Goal: Information Seeking & Learning: Find specific fact

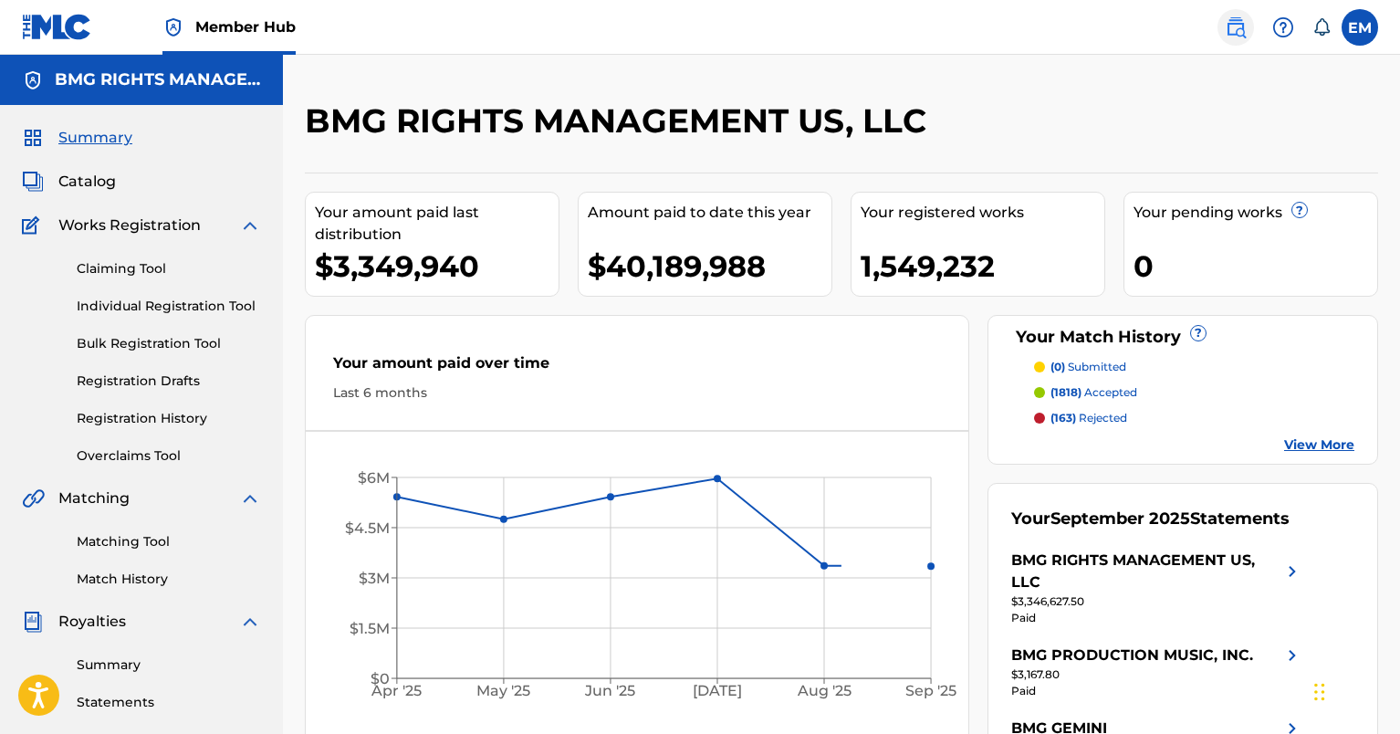
click at [1247, 30] on link at bounding box center [1235, 27] width 36 height 36
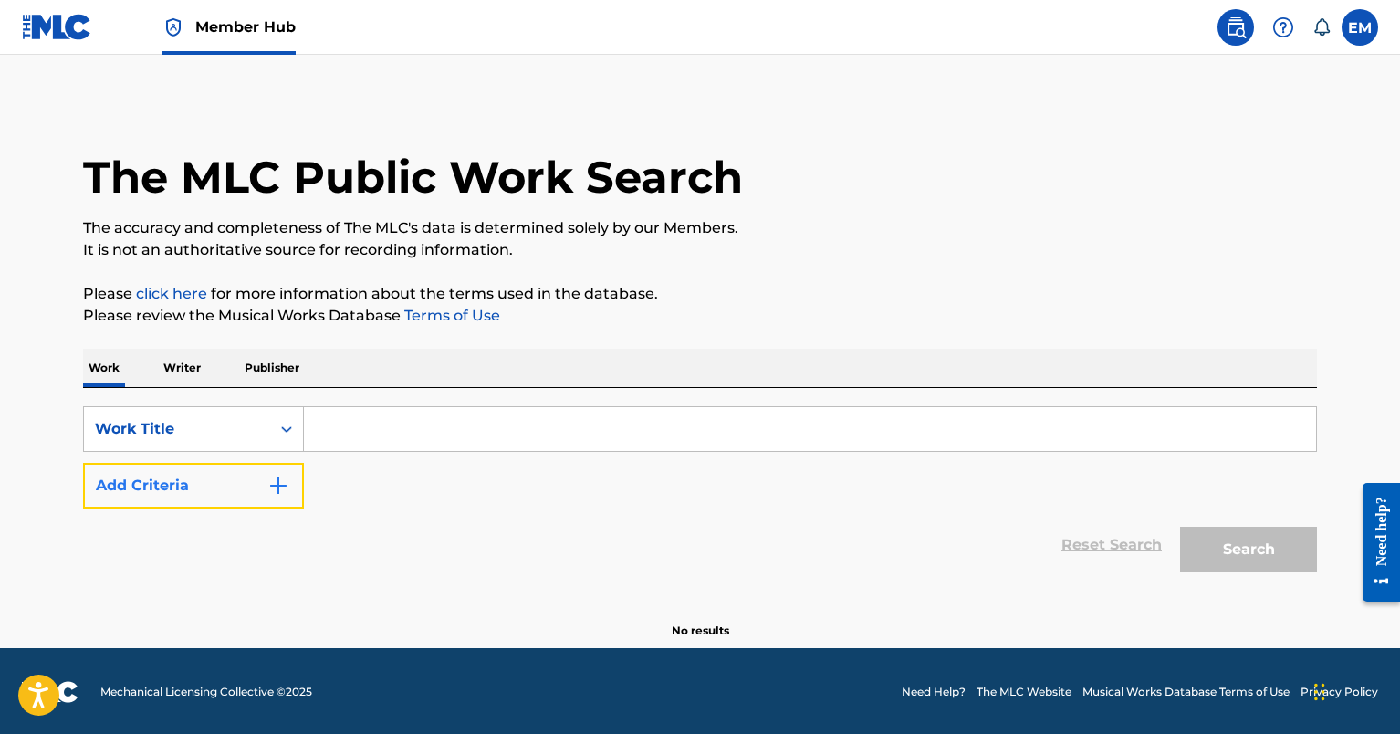
click at [217, 478] on button "Add Criteria" at bounding box center [193, 486] width 221 height 46
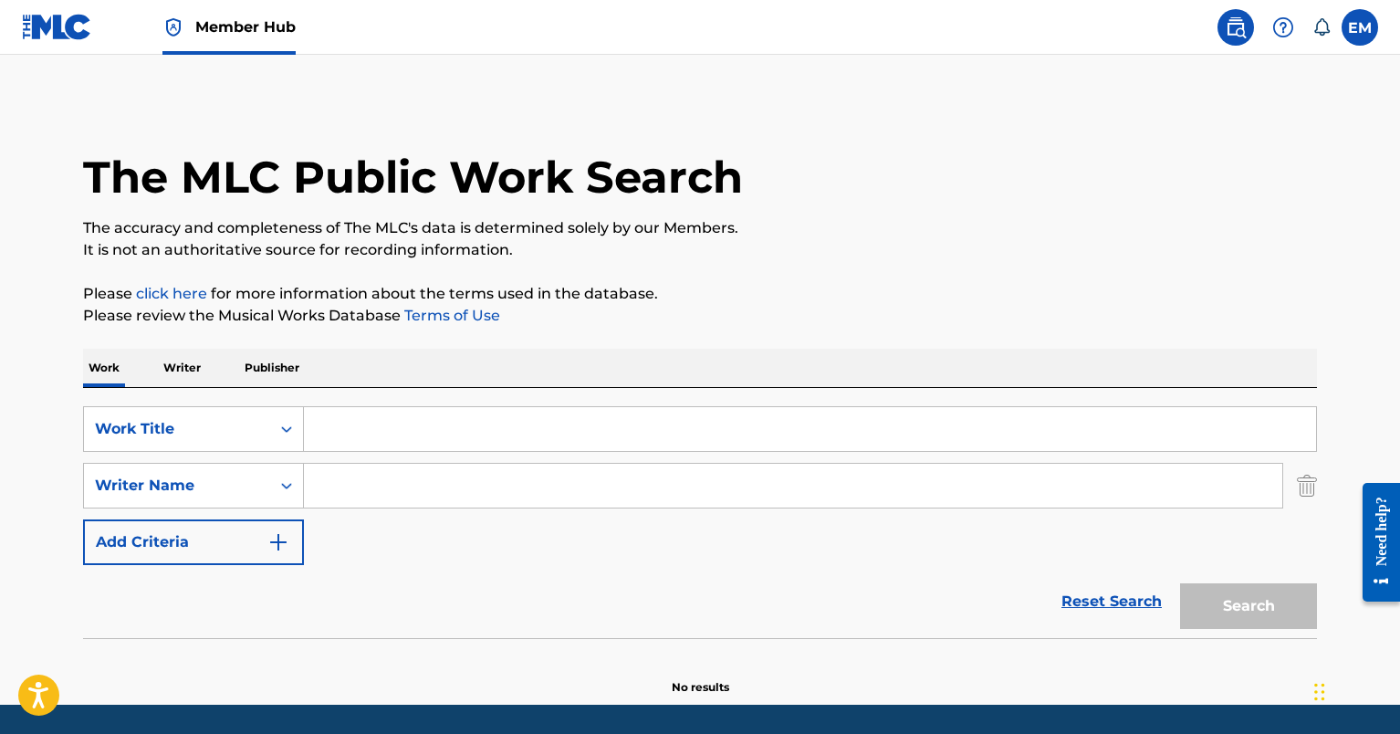
click at [466, 489] on input "Search Form" at bounding box center [793, 485] width 978 height 44
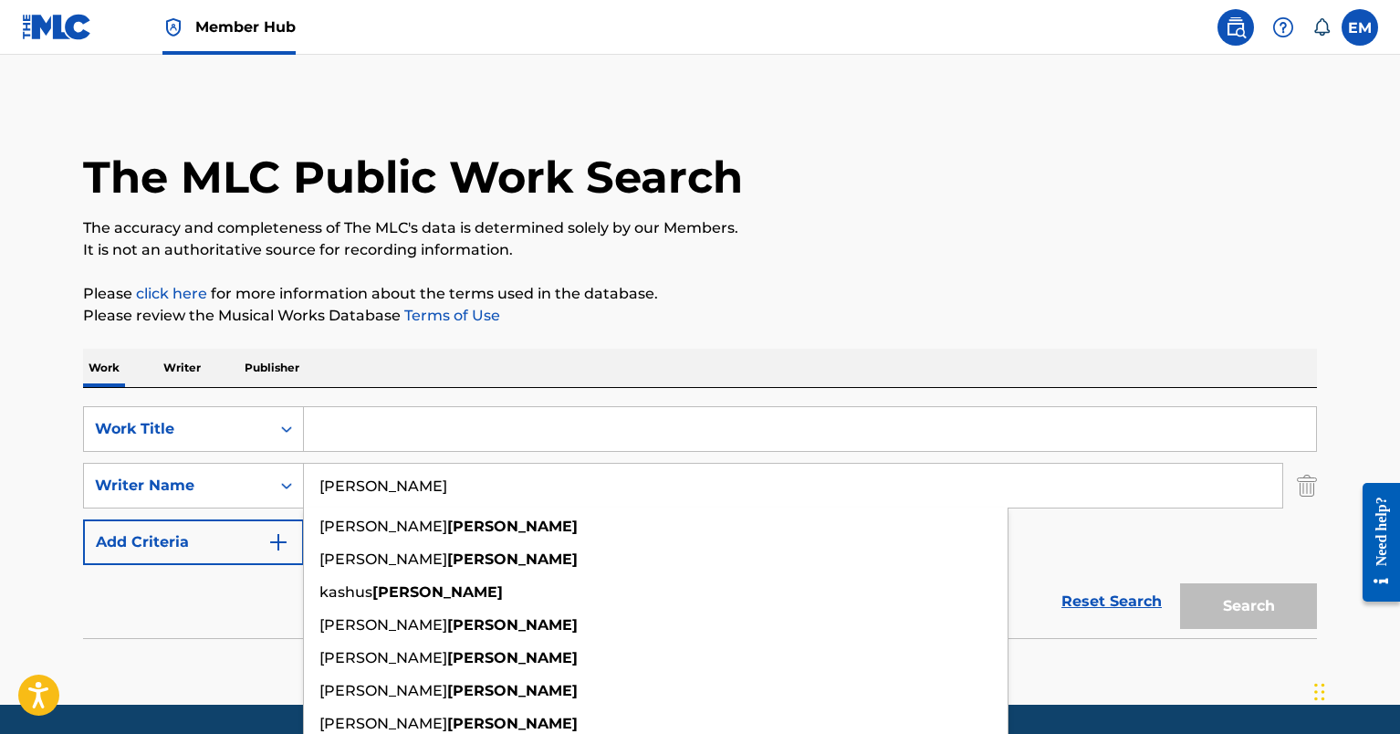
type input "[PERSON_NAME]"
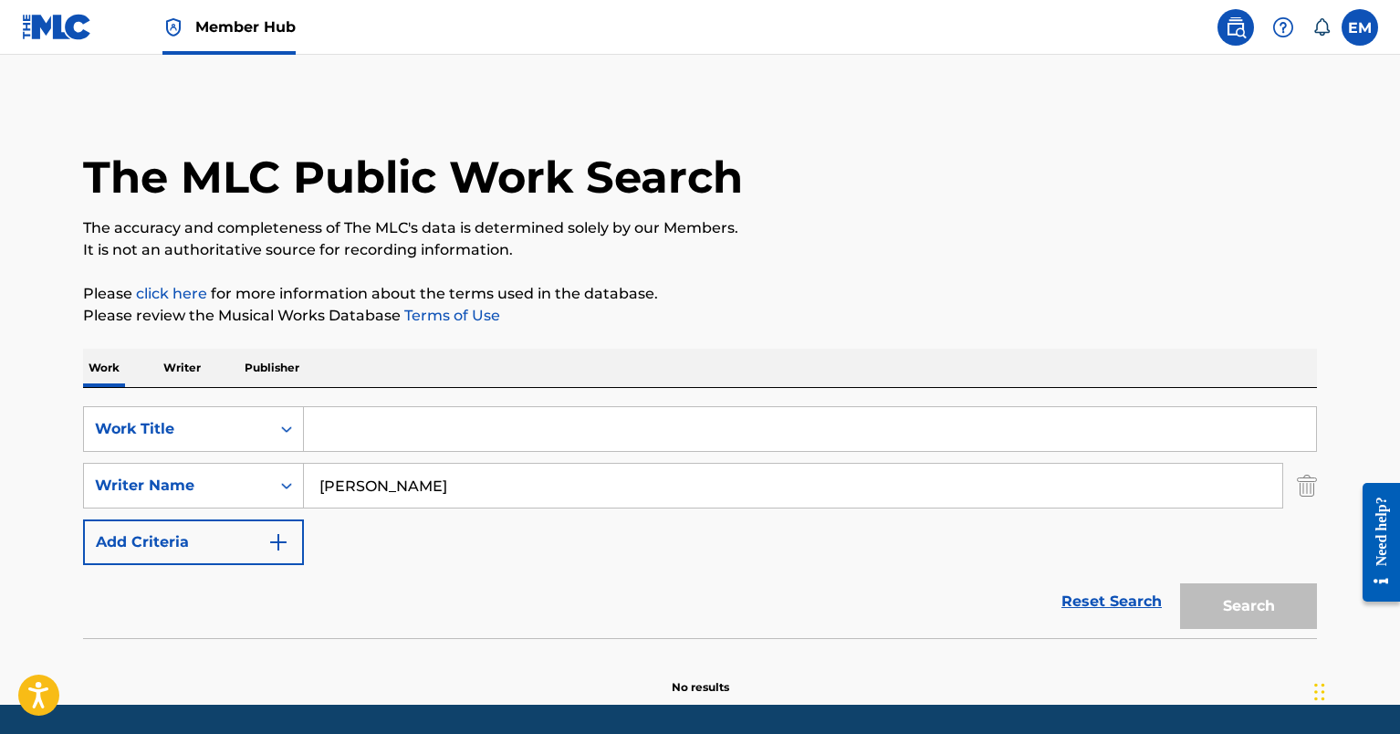
click at [376, 418] on input "Search Form" at bounding box center [810, 429] width 1012 height 44
click at [705, 401] on div "SearchWithCriteria388206e3-3b29-4ab6-8a87-935a1c4f1486 Work Title SearchWithCri…" at bounding box center [699, 513] width 1233 height 250
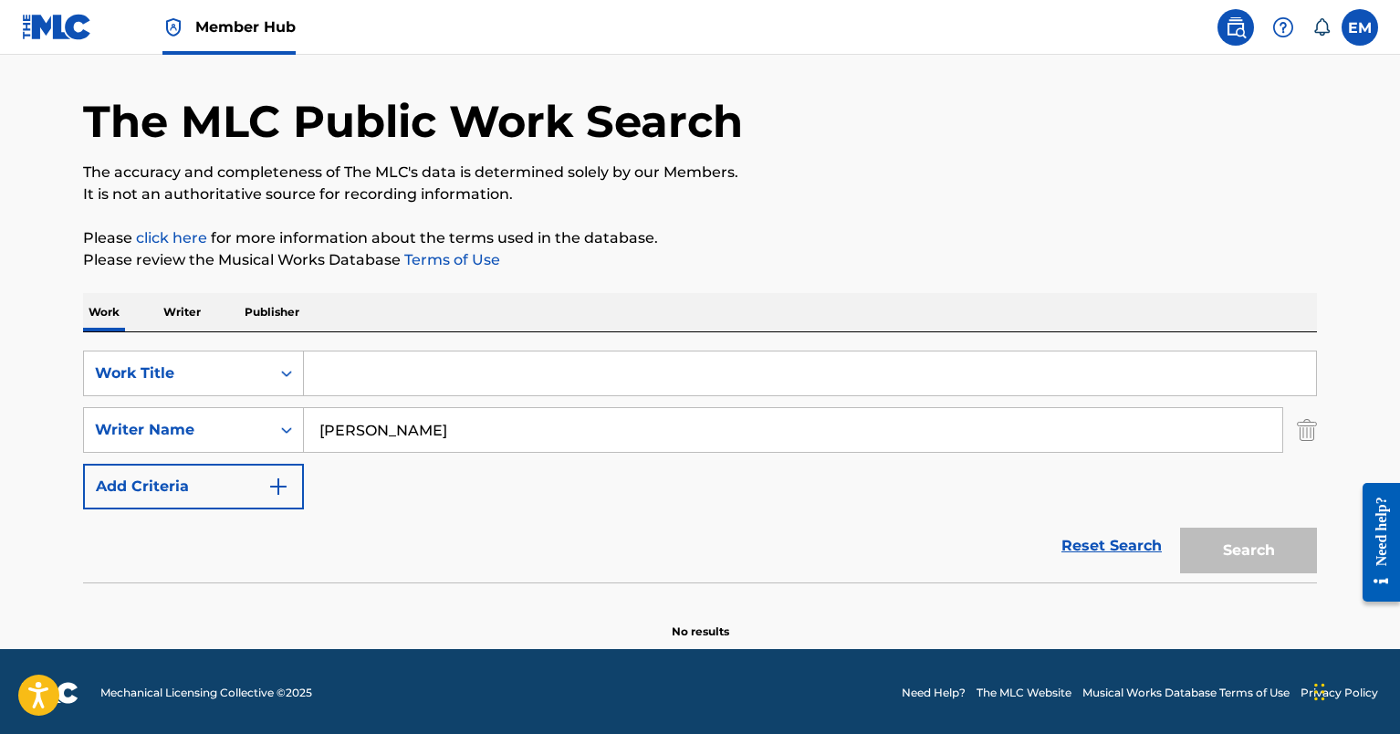
scroll to position [58, 0]
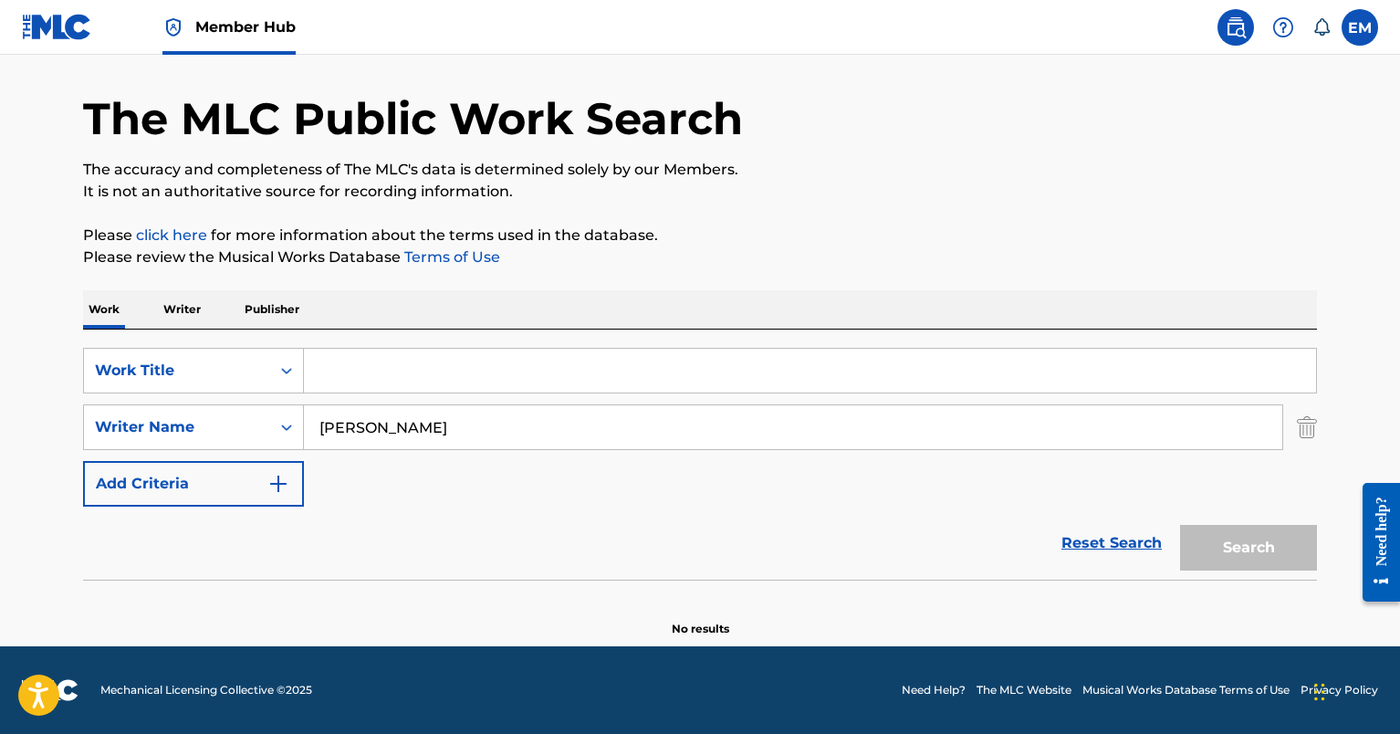
click at [623, 360] on input "Search Form" at bounding box center [810, 371] width 1012 height 44
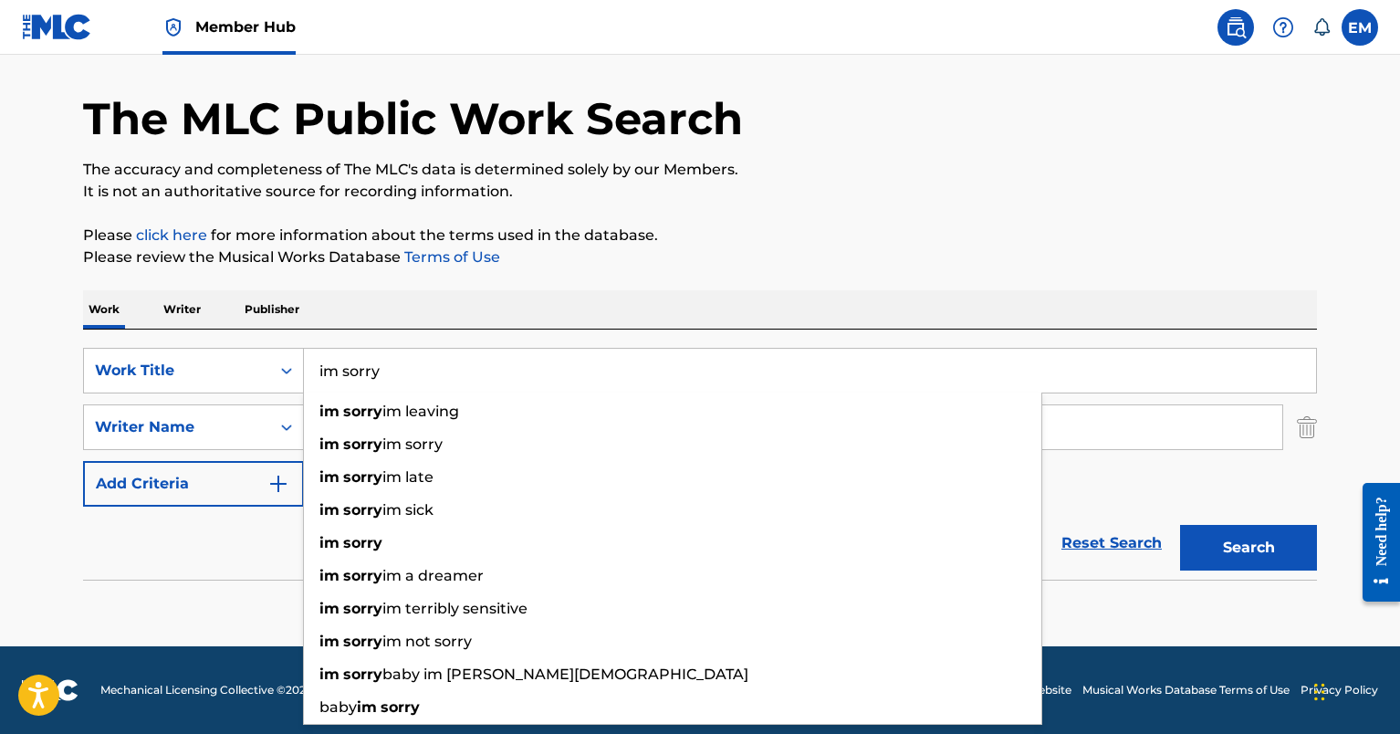
click at [1180, 525] on button "Search" at bounding box center [1248, 548] width 137 height 46
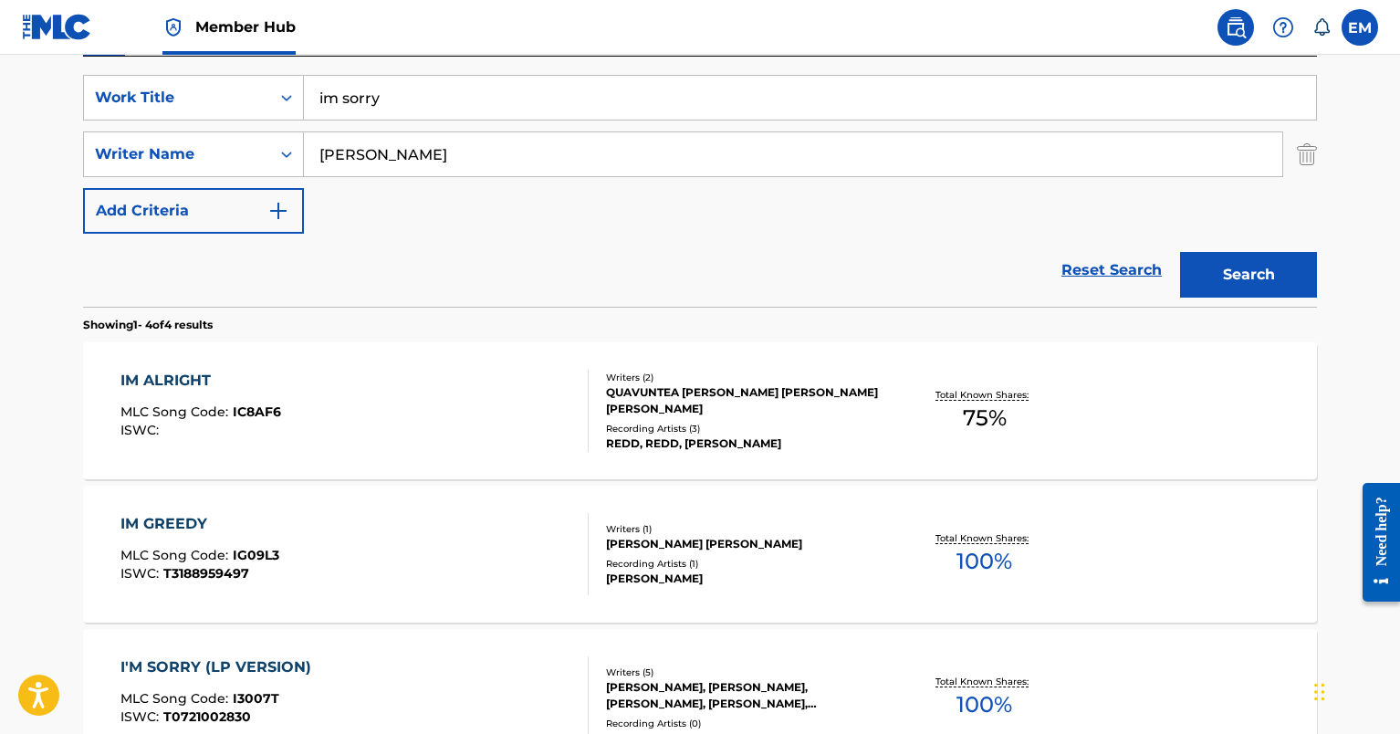
scroll to position [324, 0]
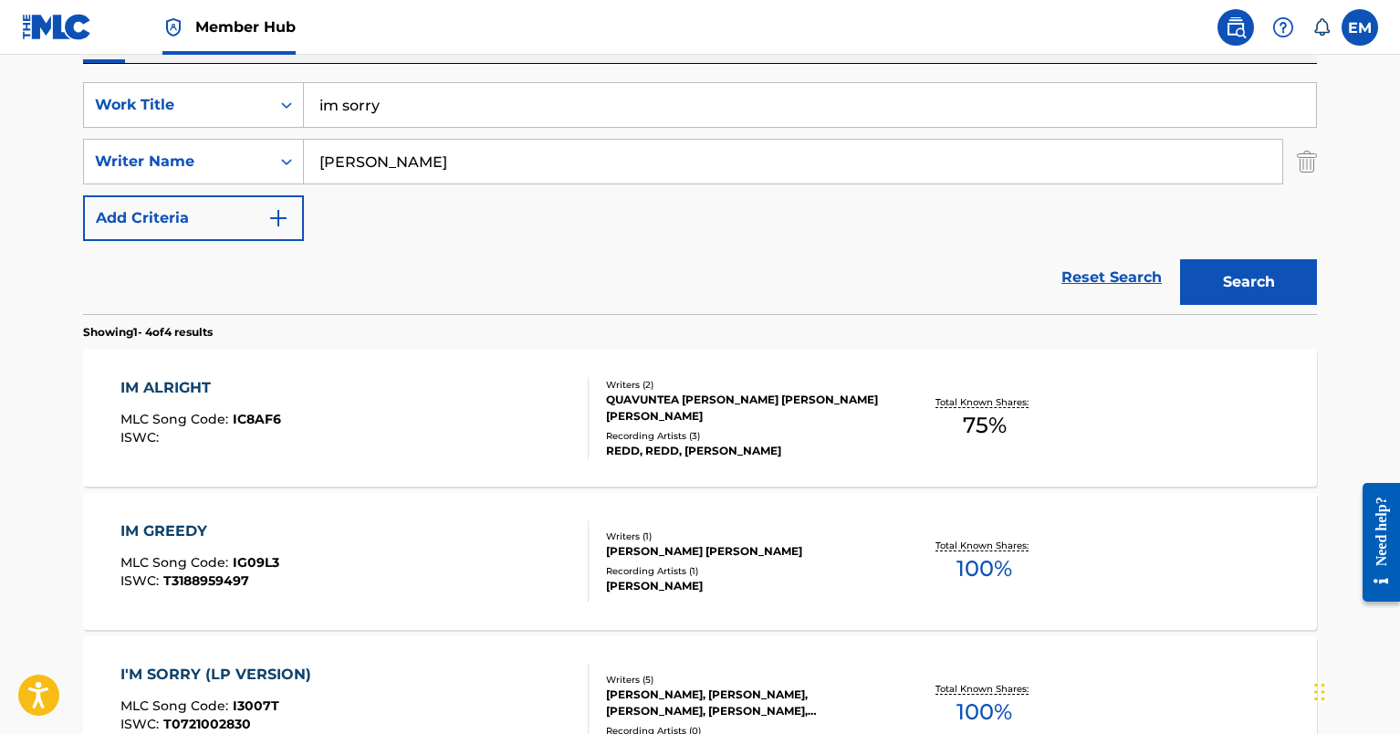
click at [325, 105] on input "im sorry" at bounding box center [810, 105] width 1012 height 44
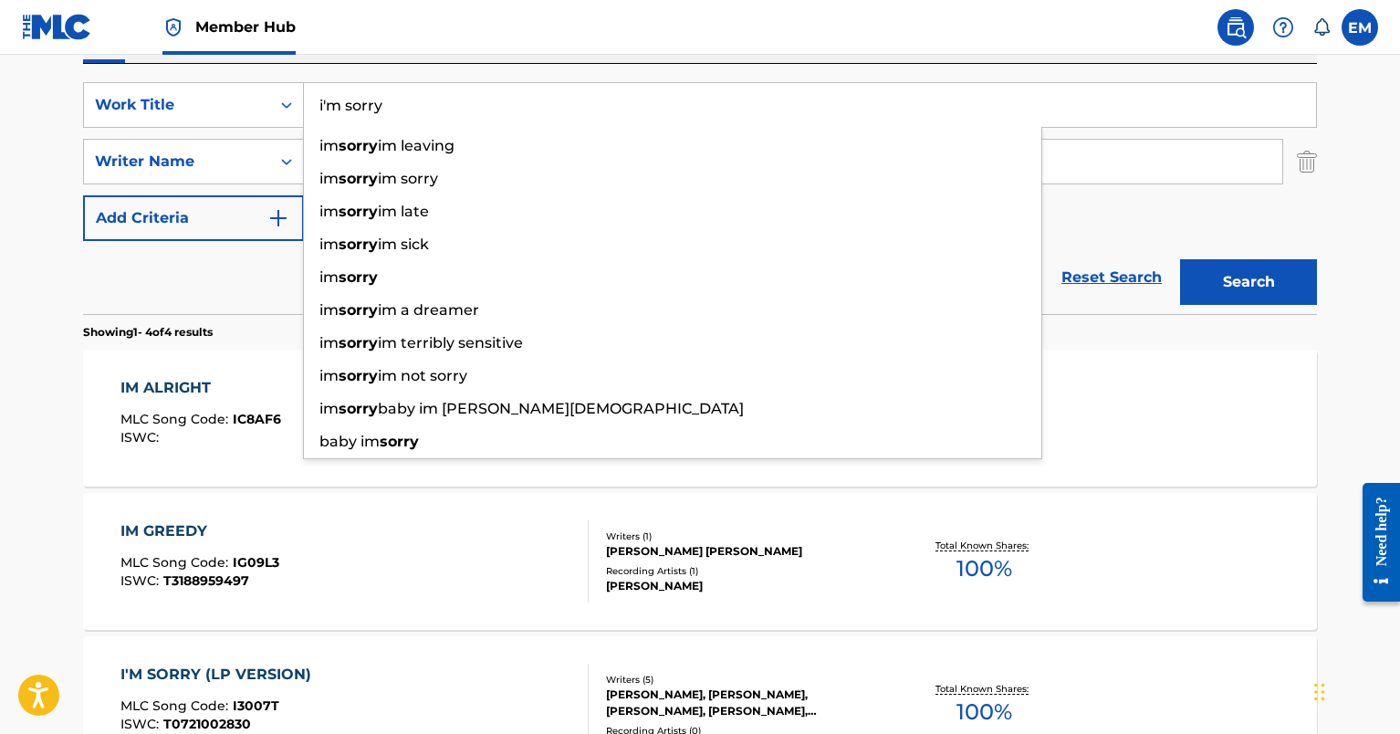
type input "i'm sorry"
click at [1180, 259] on button "Search" at bounding box center [1248, 282] width 137 height 46
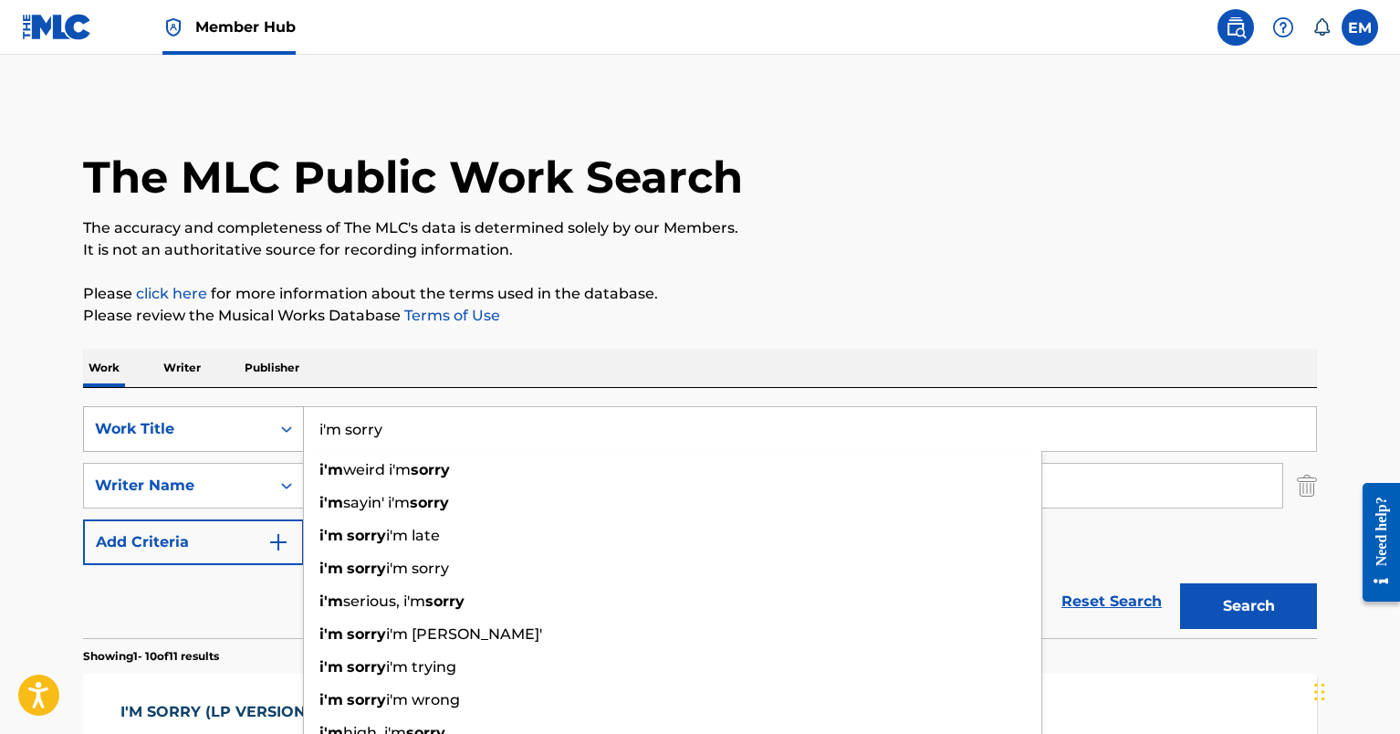
scroll to position [547, 0]
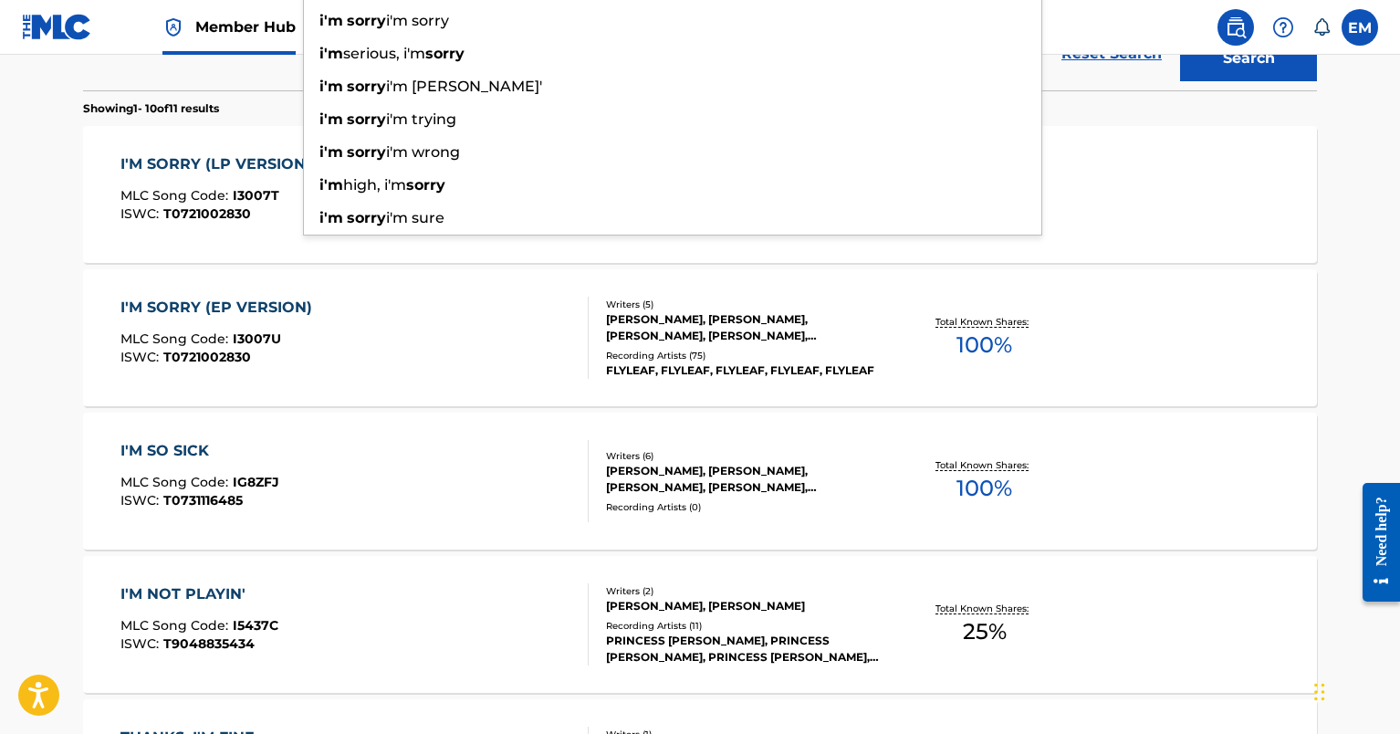
click at [49, 279] on main "The MLC Public Work Search The accuracy and completeness of The MLC's data is d…" at bounding box center [700, 581] width 1400 height 2148
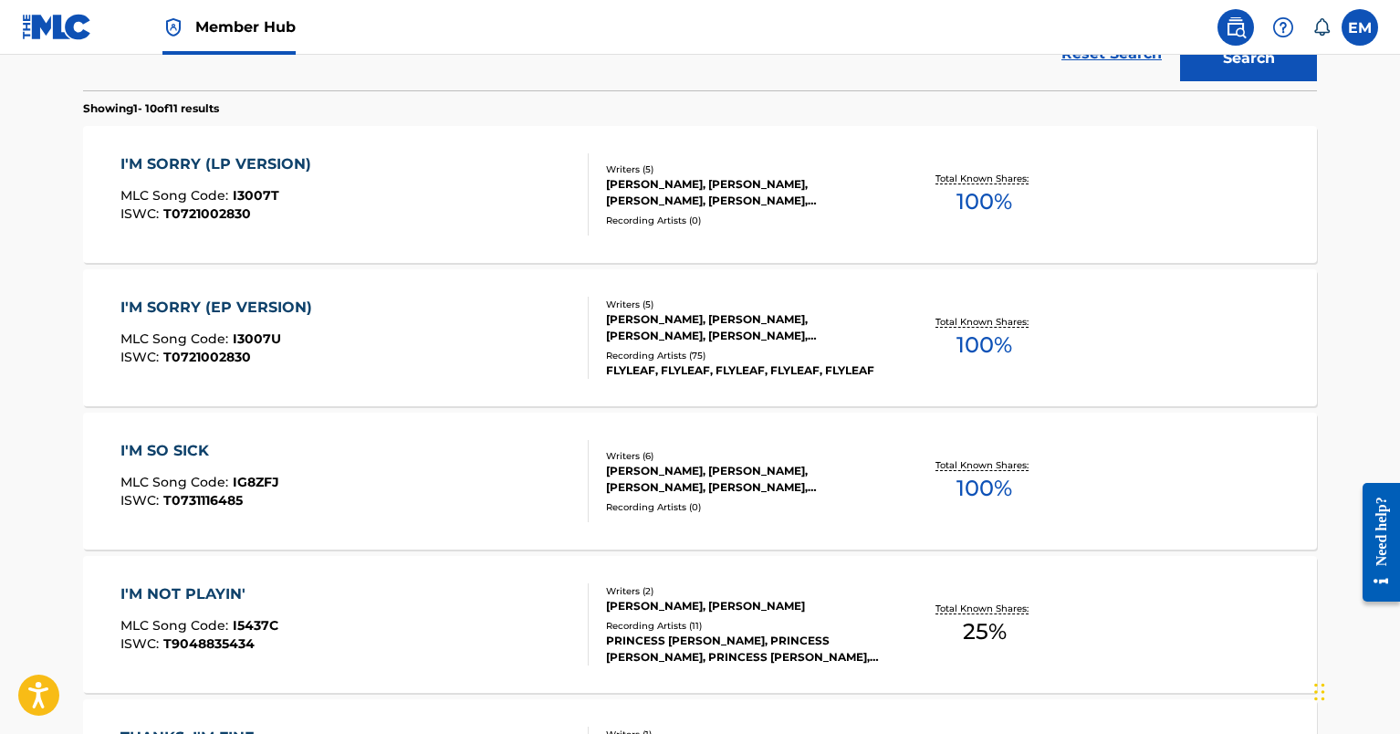
click at [477, 319] on div "I'M SORRY (EP VERSION) MLC Song Code : I3007U ISWC : T0721002830" at bounding box center [354, 338] width 469 height 82
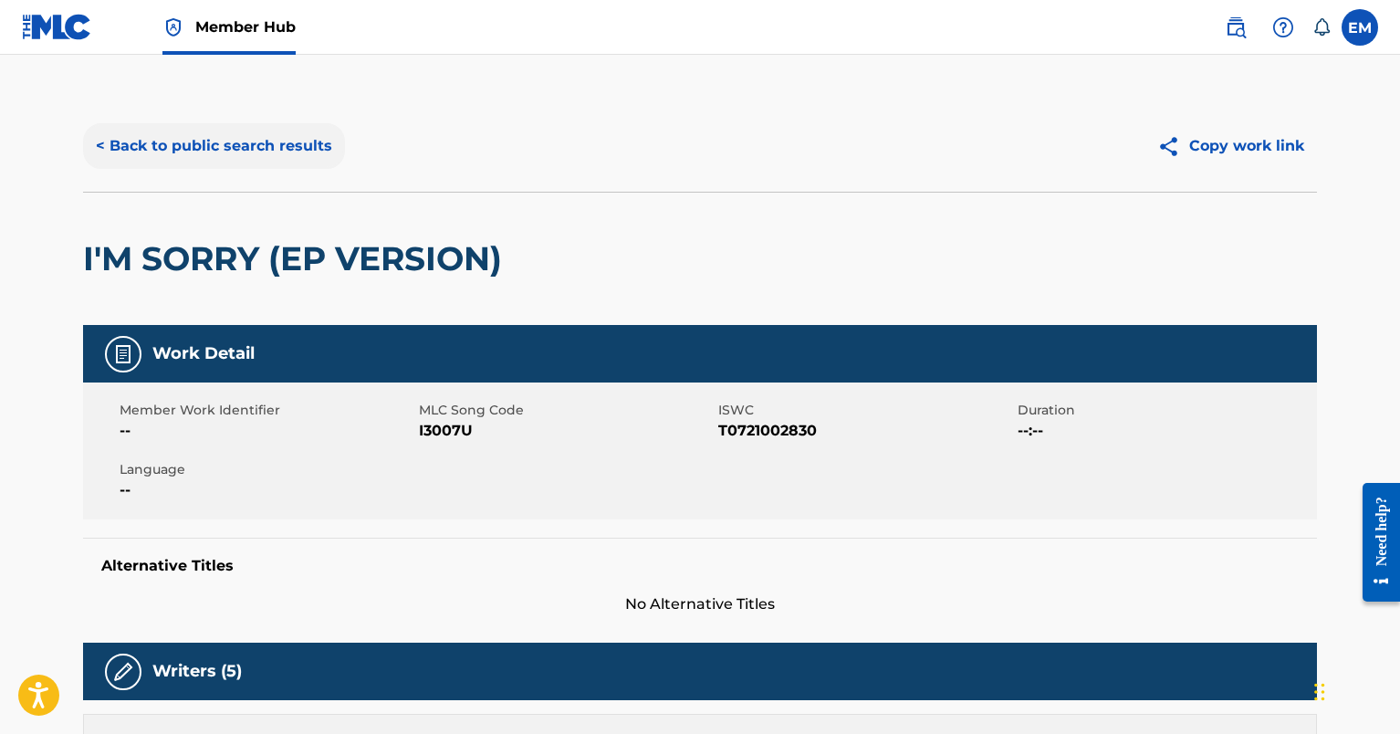
click at [141, 143] on button "< Back to public search results" at bounding box center [214, 146] width 262 height 46
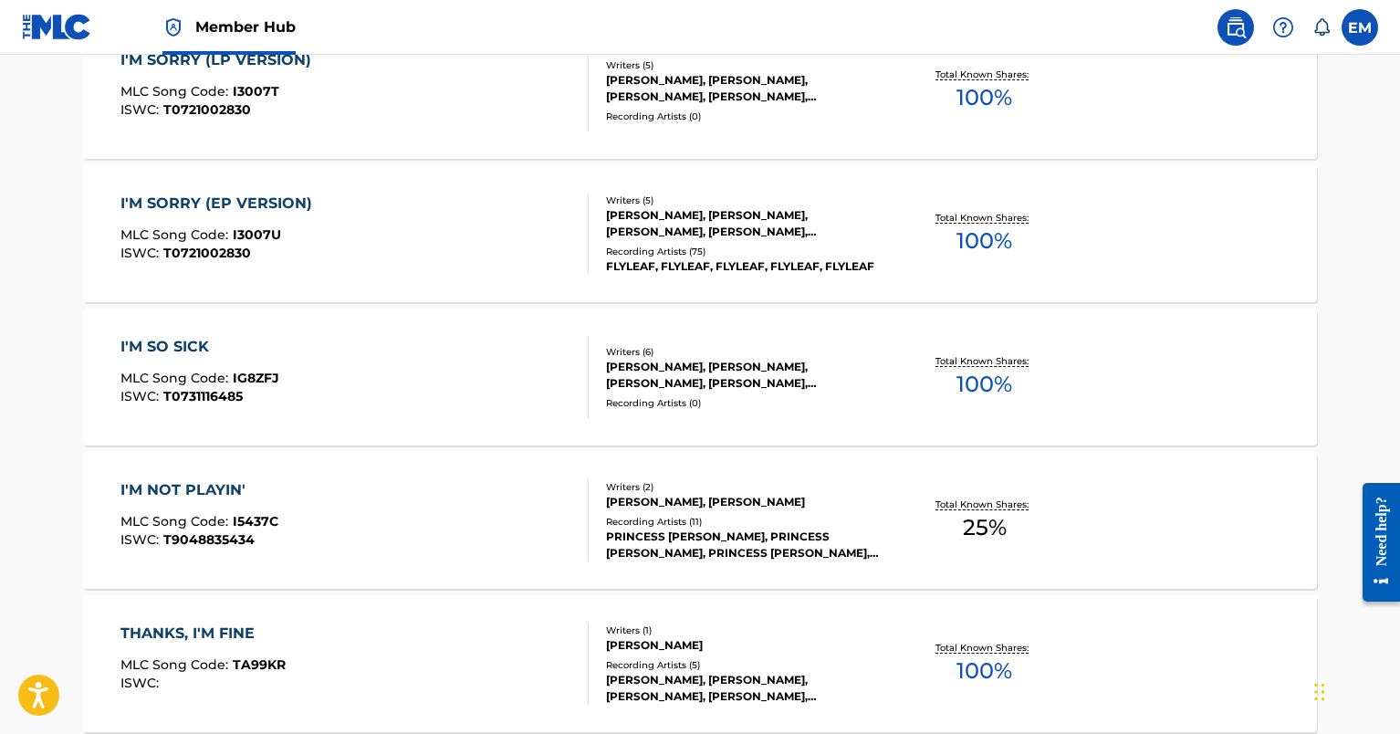
click at [344, 116] on div "I'M SORRY (LP VERSION) MLC Song Code : I3007T ISWC : T0721002830" at bounding box center [354, 90] width 469 height 82
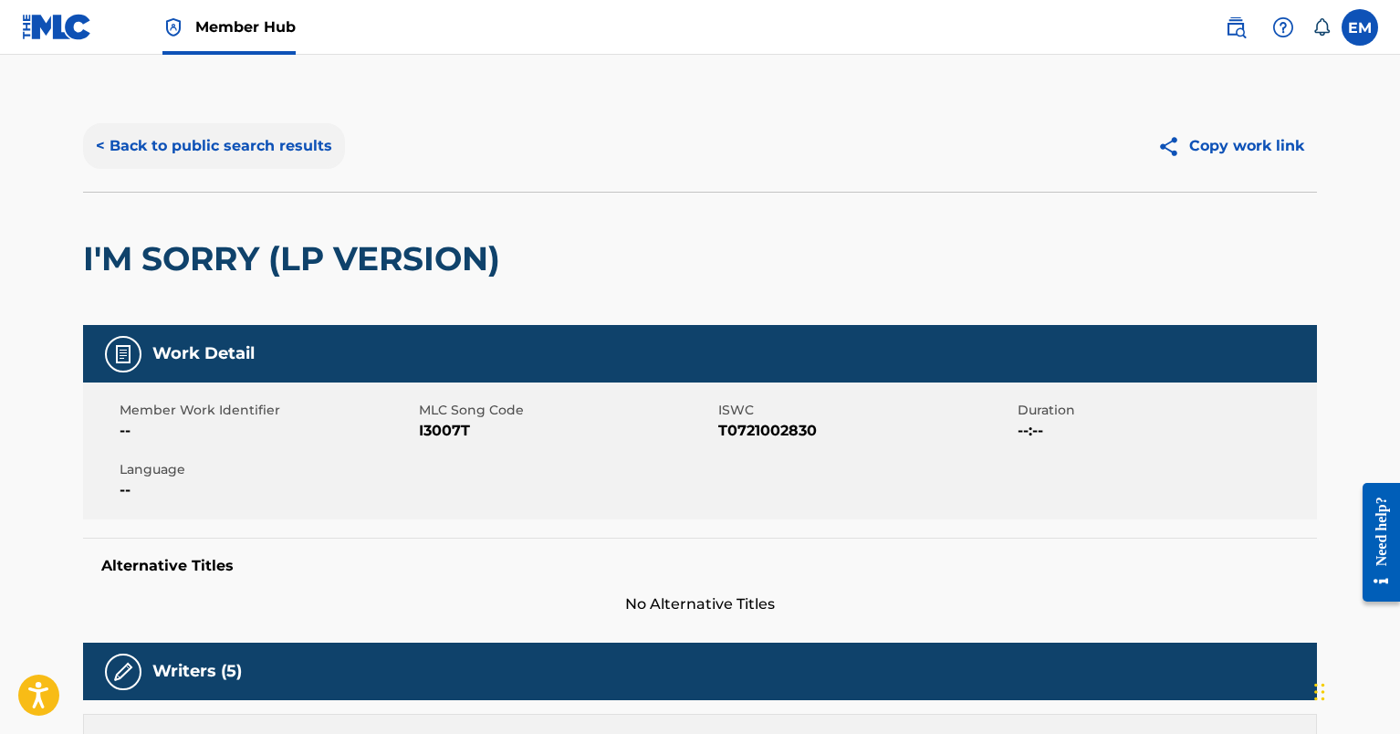
click at [225, 150] on button "< Back to public search results" at bounding box center [214, 146] width 262 height 46
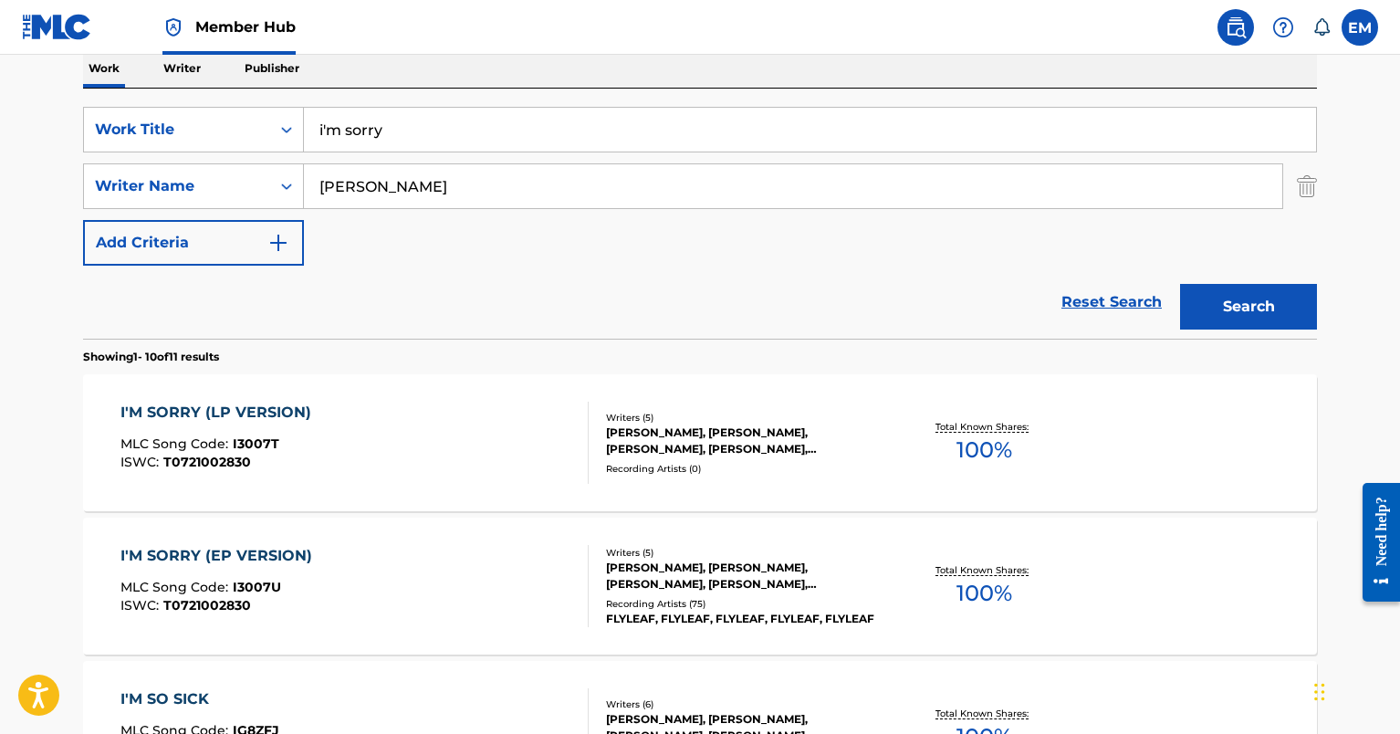
scroll to position [390, 0]
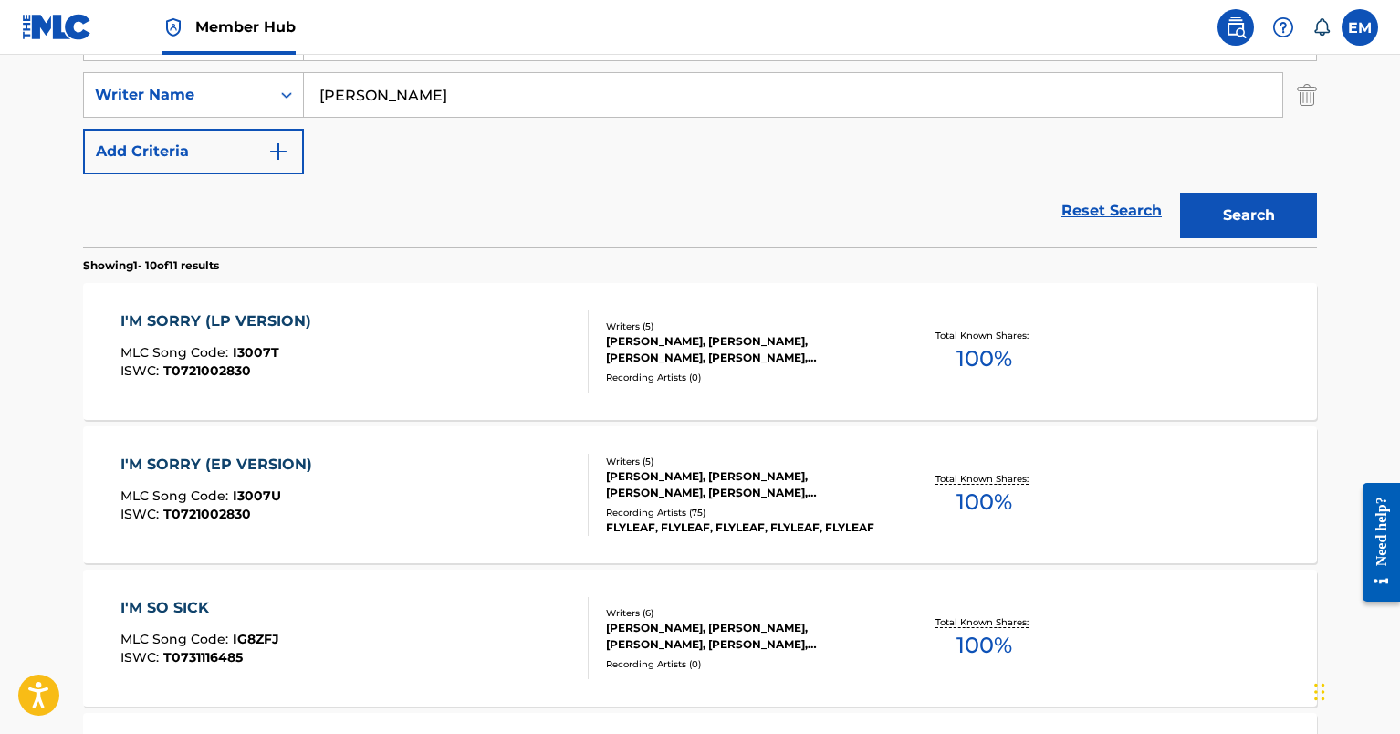
click at [377, 357] on div "I'M SORRY (LP VERSION) MLC Song Code : I3007T ISWC : T0721002830" at bounding box center [354, 351] width 469 height 82
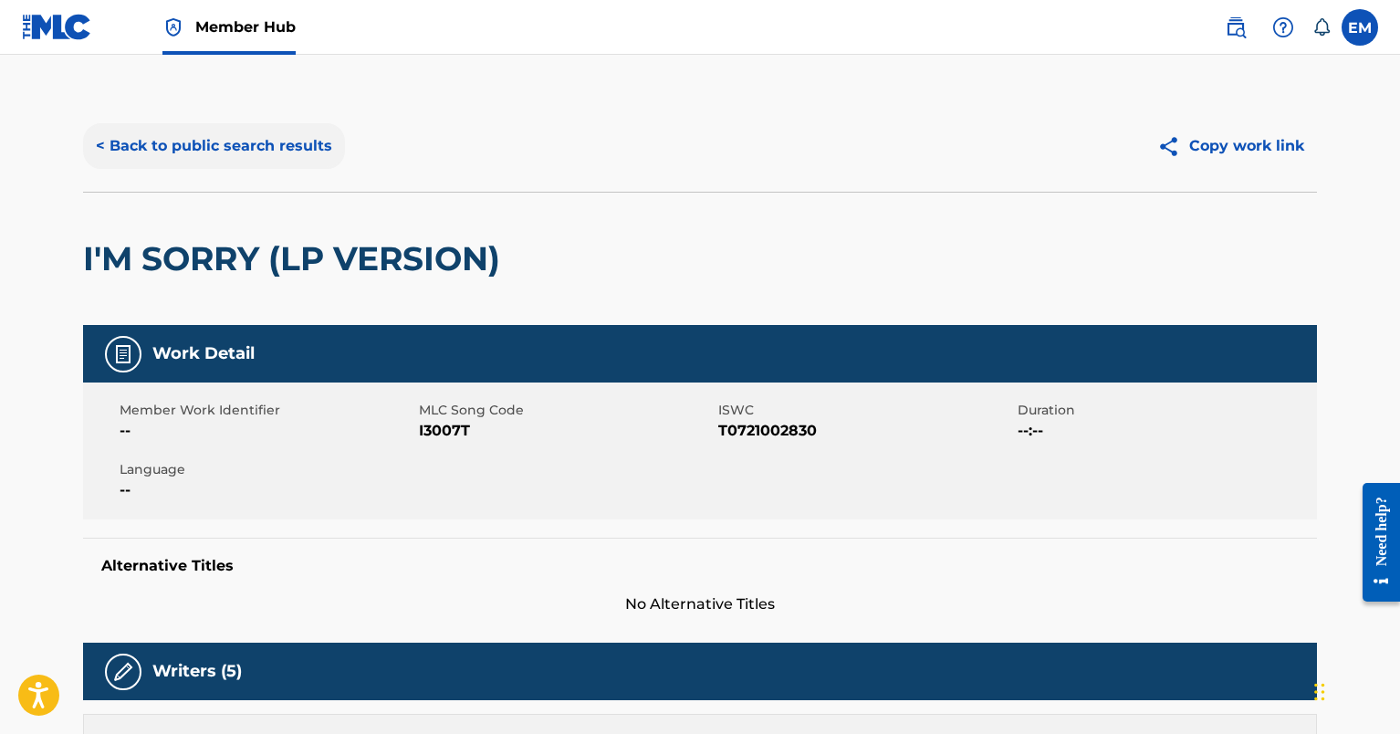
click at [223, 157] on button "< Back to public search results" at bounding box center [214, 146] width 262 height 46
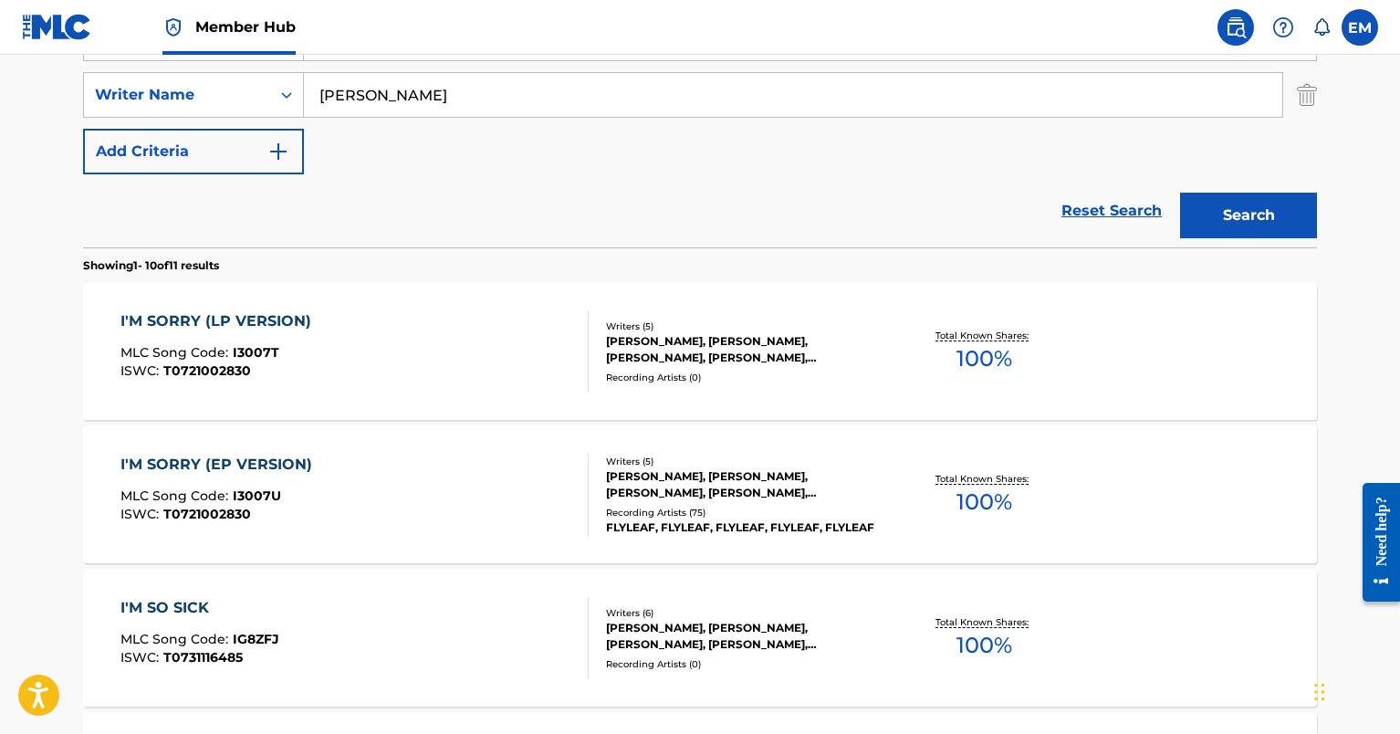
click at [258, 438] on div "I'M SORRY (EP VERSION) MLC Song Code : I3007U ISWC : T0721002830 Writers ( 5 ) …" at bounding box center [699, 494] width 1233 height 137
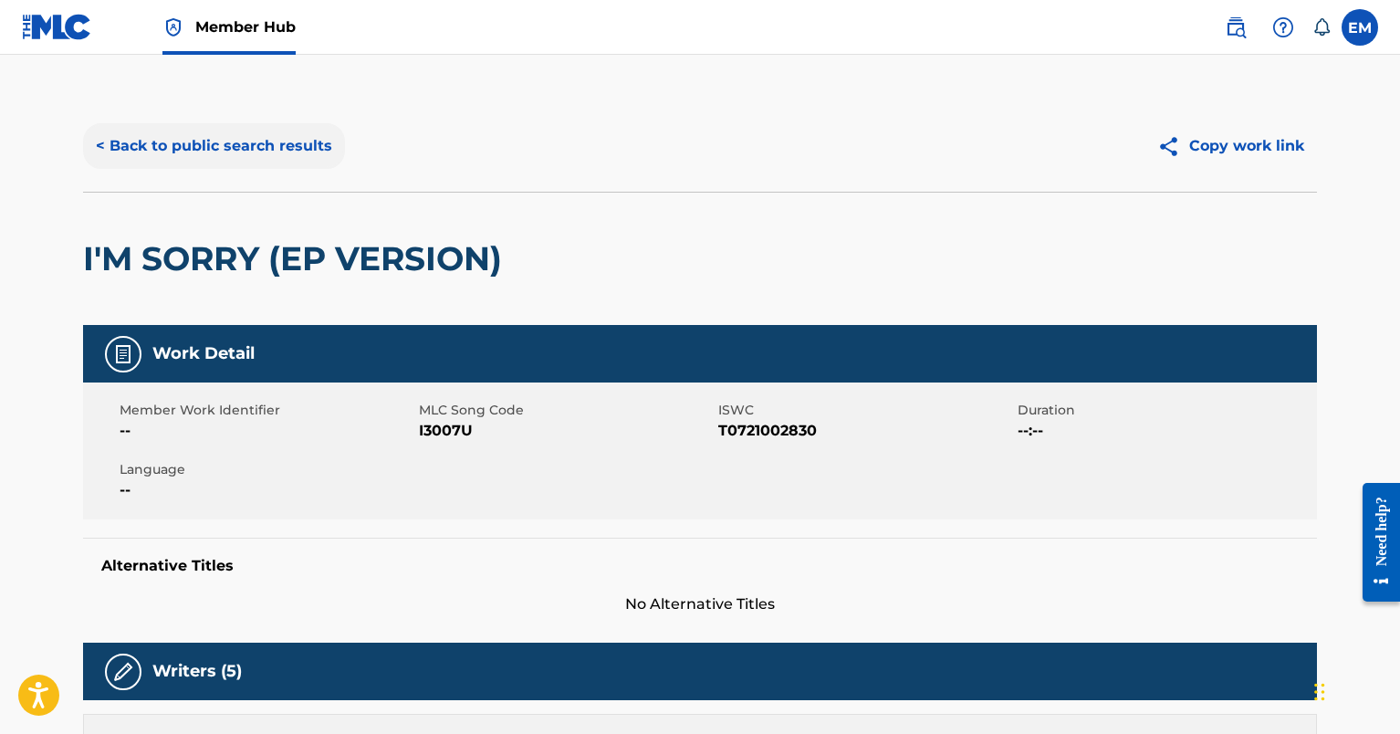
click at [182, 128] on button "< Back to public search results" at bounding box center [214, 146] width 262 height 46
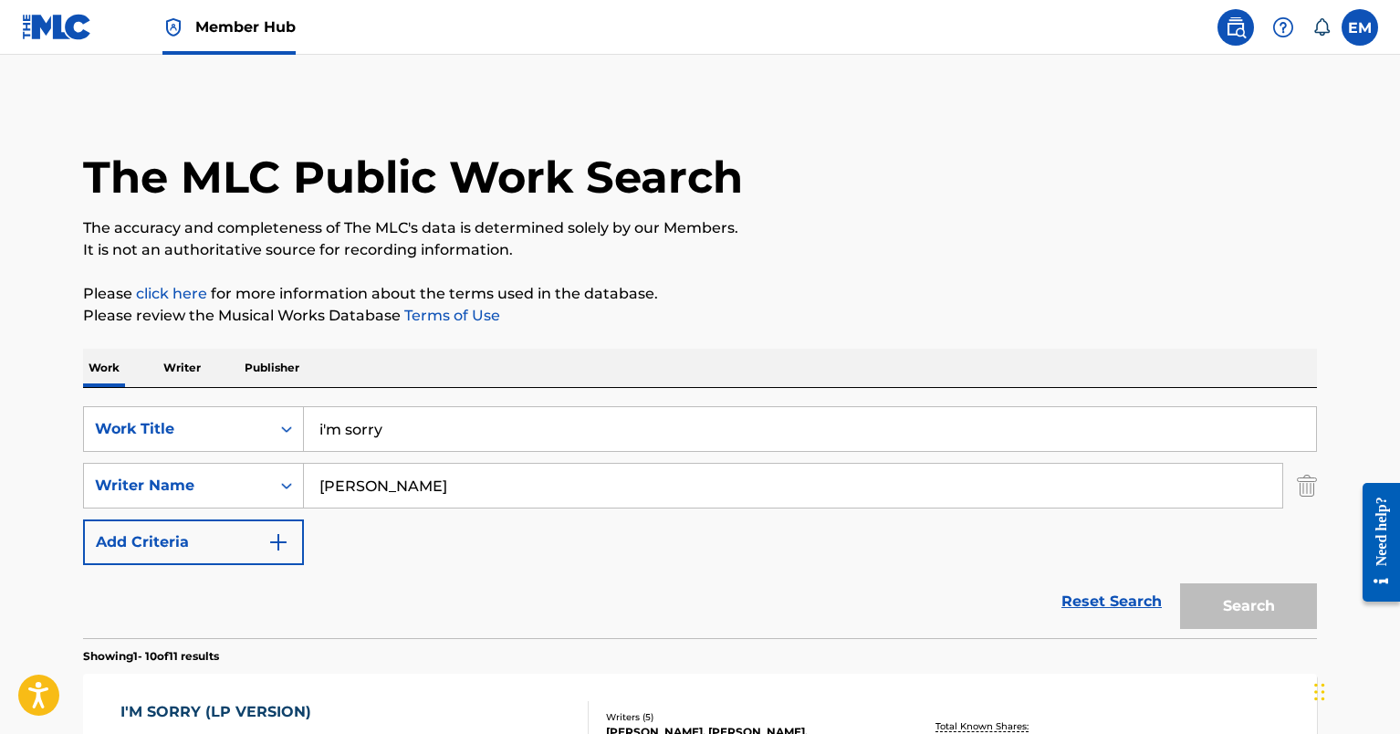
scroll to position [390, 0]
